Goal: Task Accomplishment & Management: Book appointment/travel/reservation

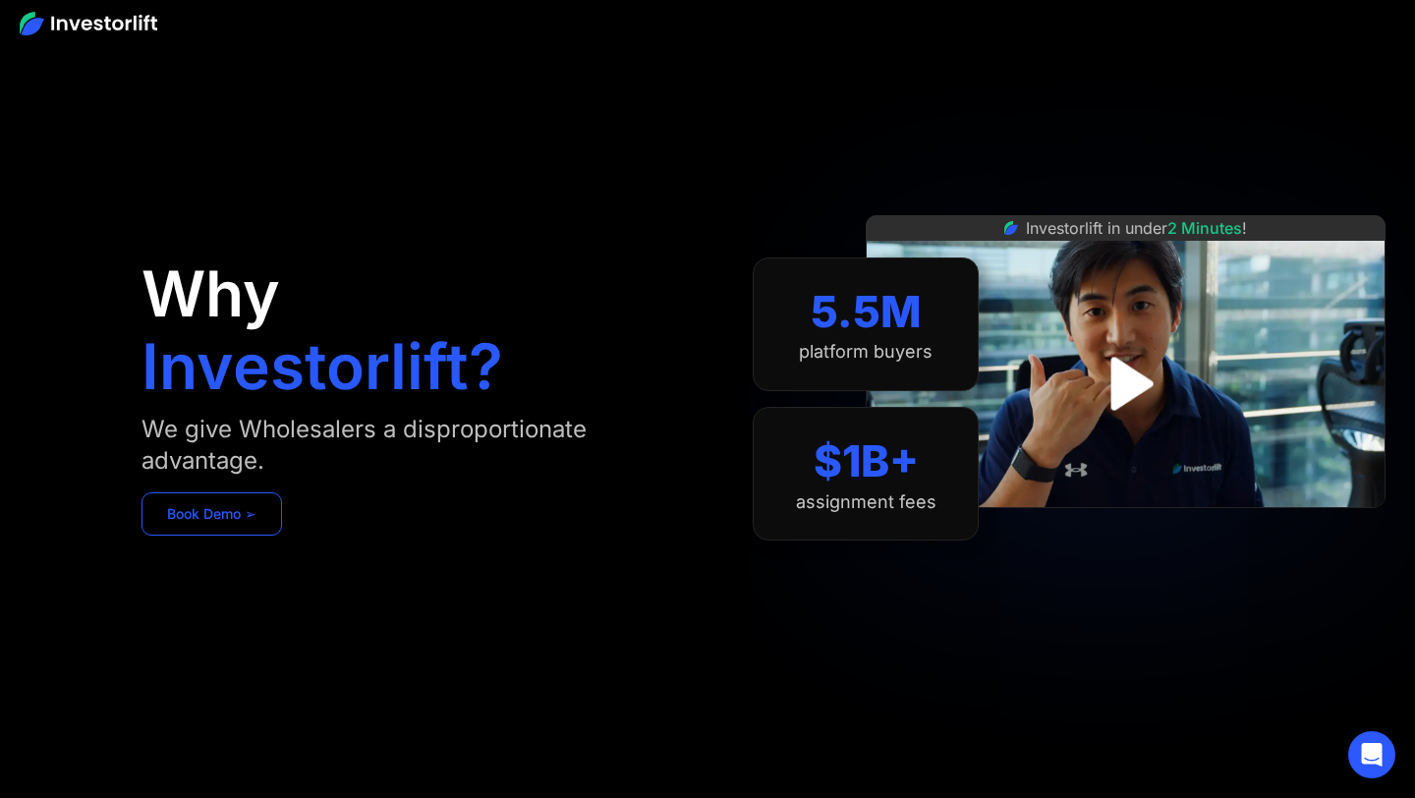
click at [257, 515] on link "Book Demo ➢" at bounding box center [212, 513] width 141 height 43
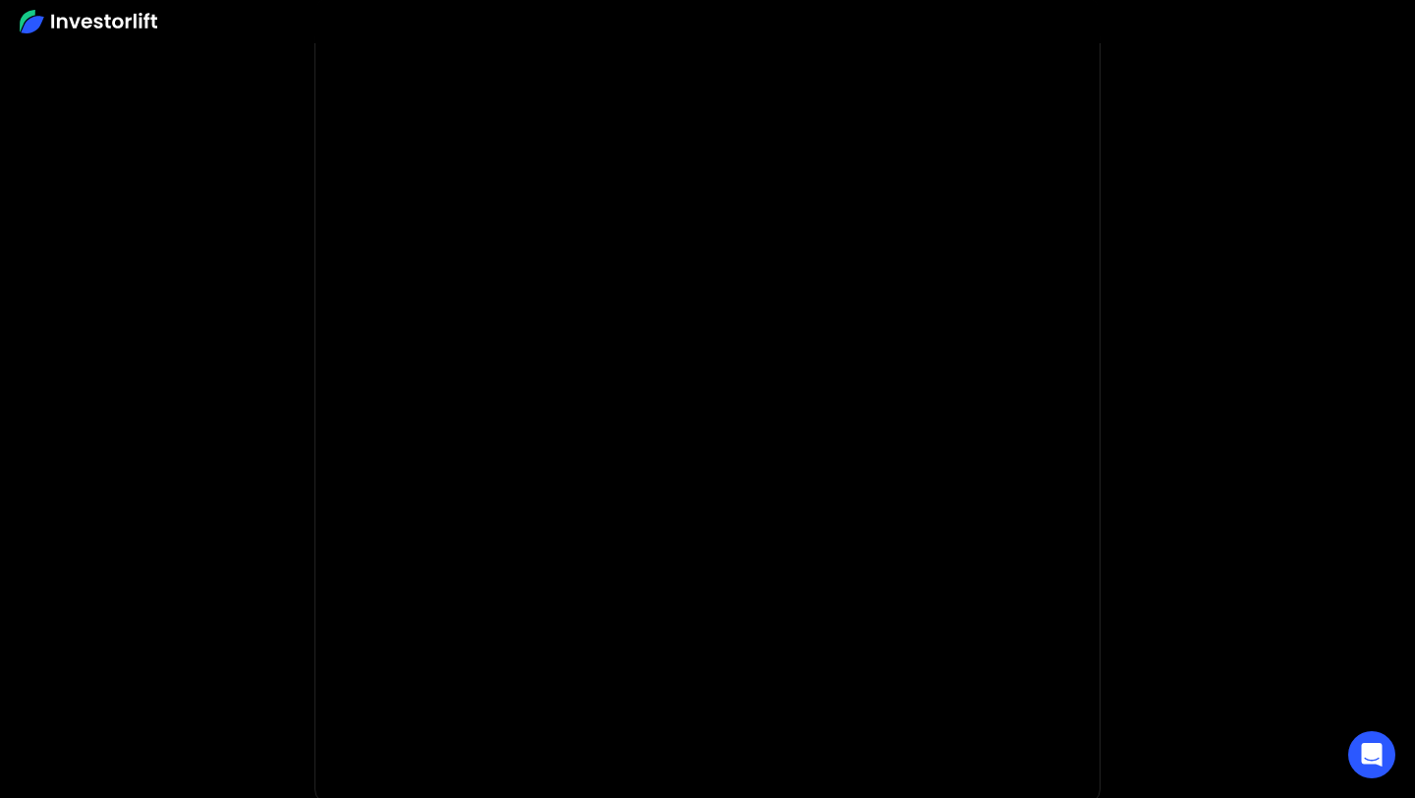
scroll to position [108, 0]
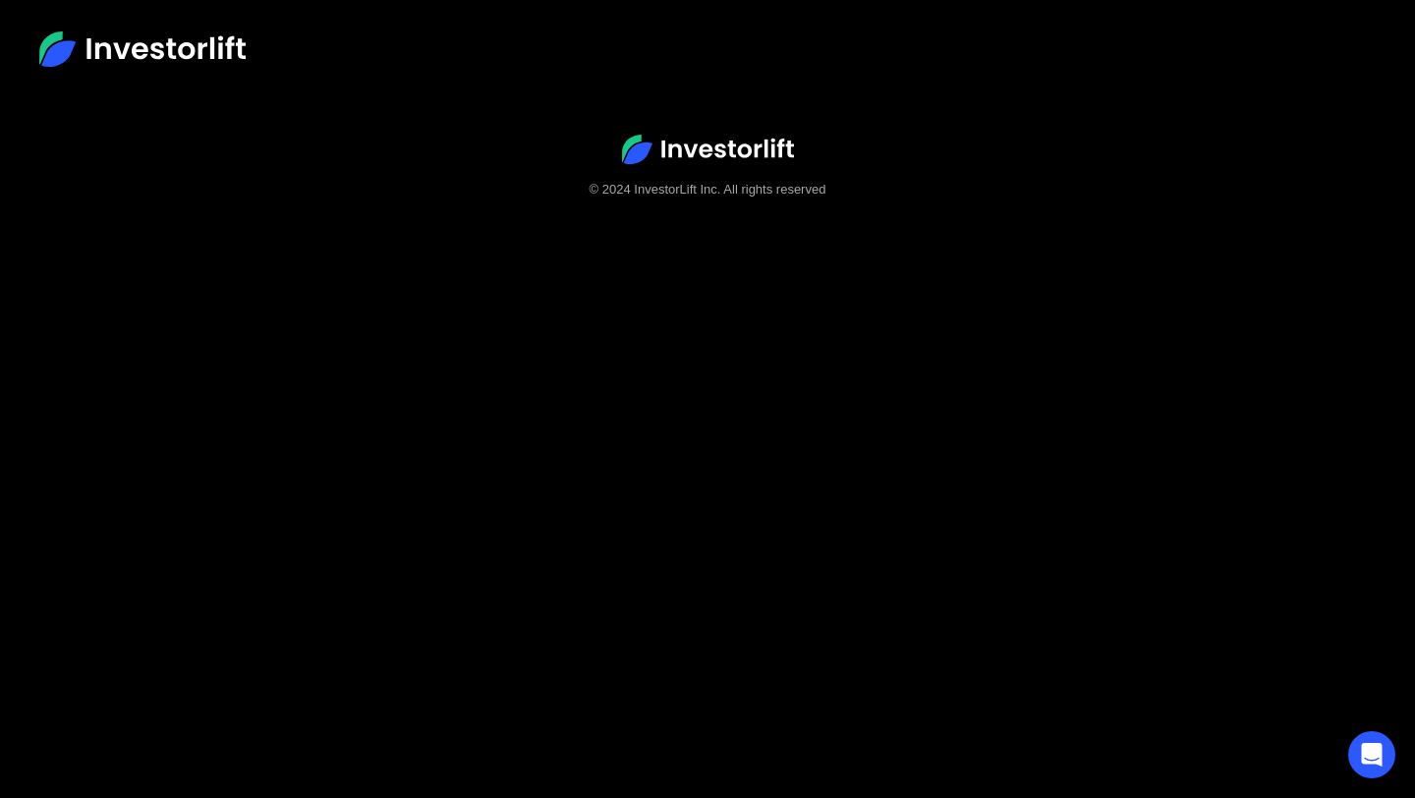
scroll to position [123, 0]
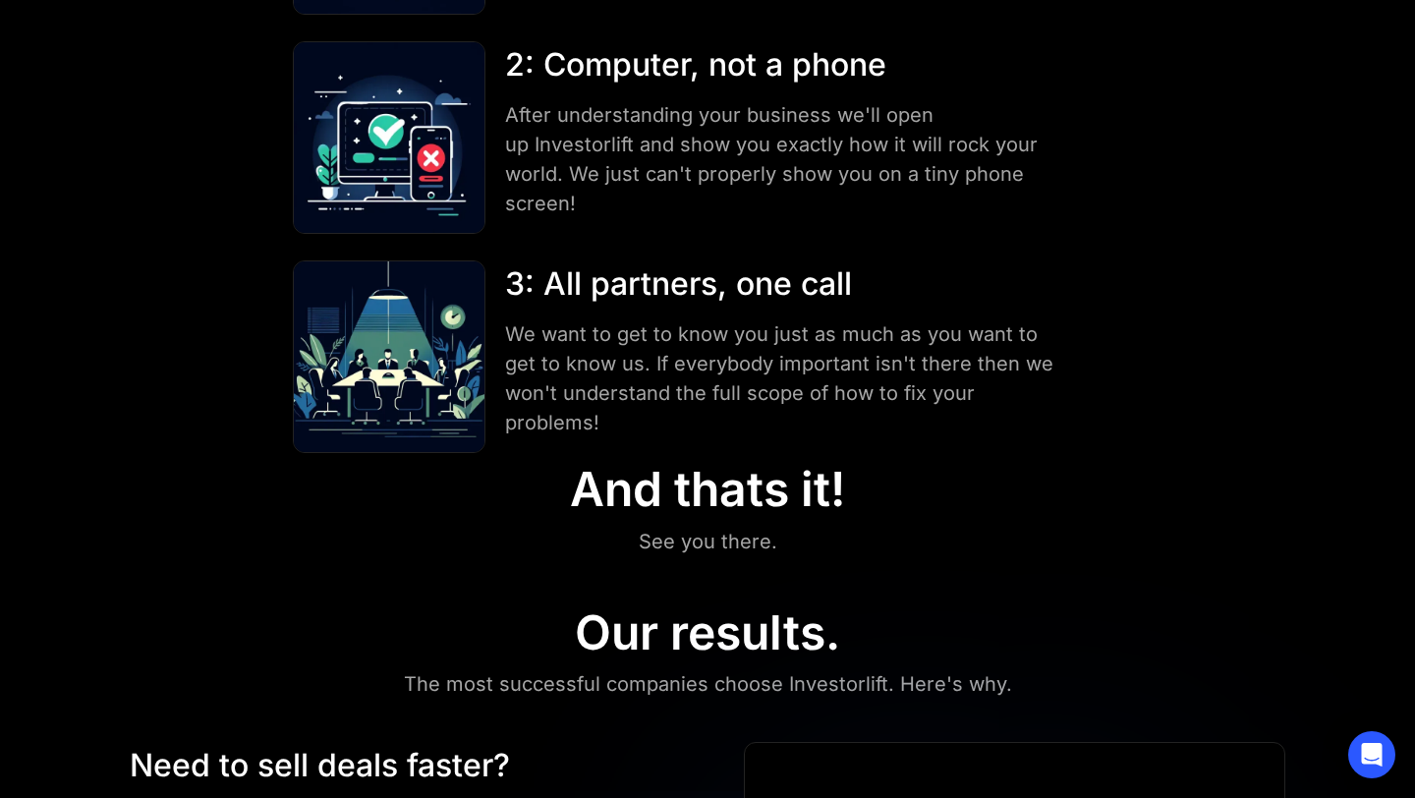
scroll to position [1067, 0]
